Goal: Navigation & Orientation: Go to known website

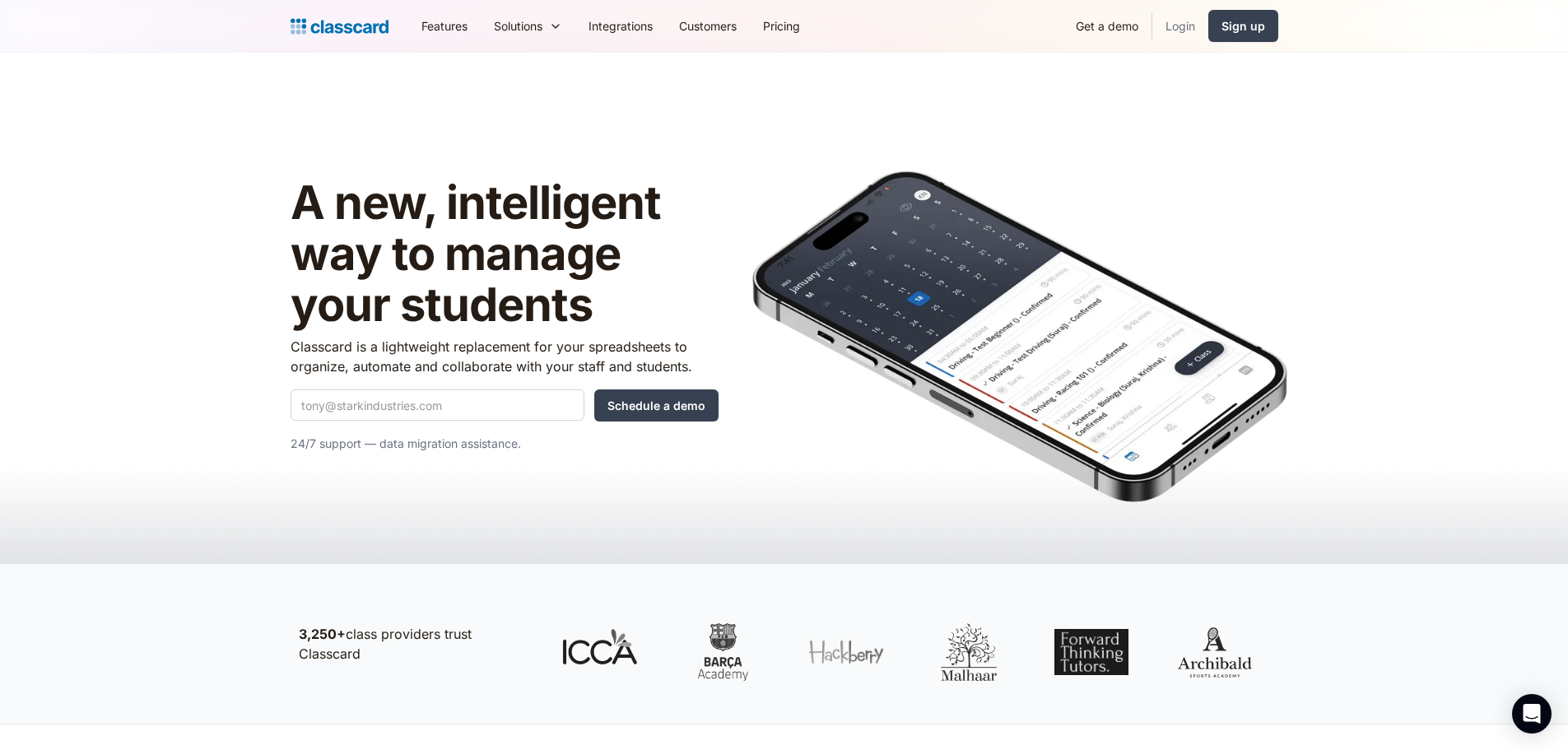
click at [1190, 31] on link "Login" at bounding box center [1180, 25] width 56 height 37
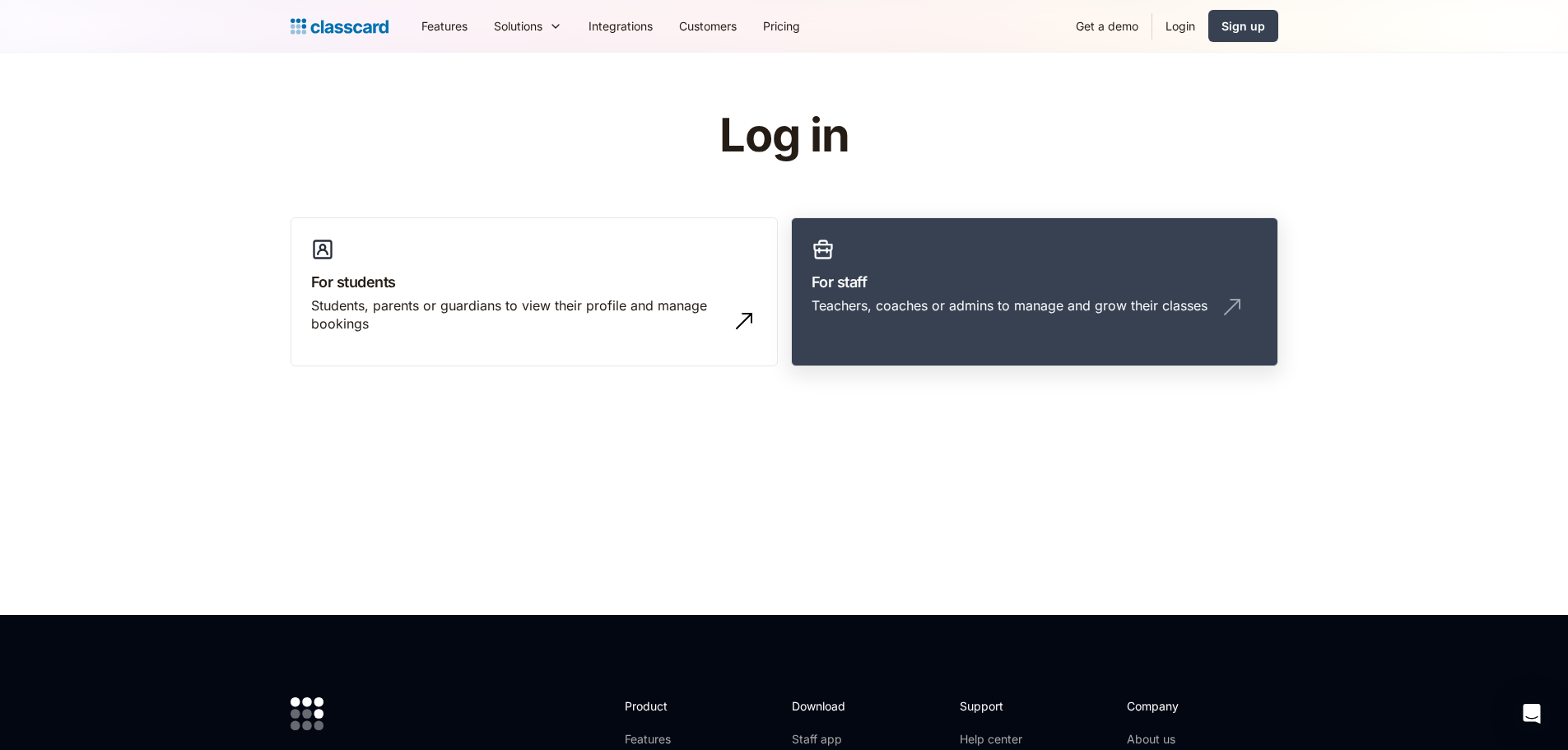
click at [1016, 325] on div "Teachers, coaches or admins to manage and grow their classes" at bounding box center [1034, 312] width 446 height 31
click at [911, 292] on h3 "For staff" at bounding box center [1034, 282] width 446 height 22
